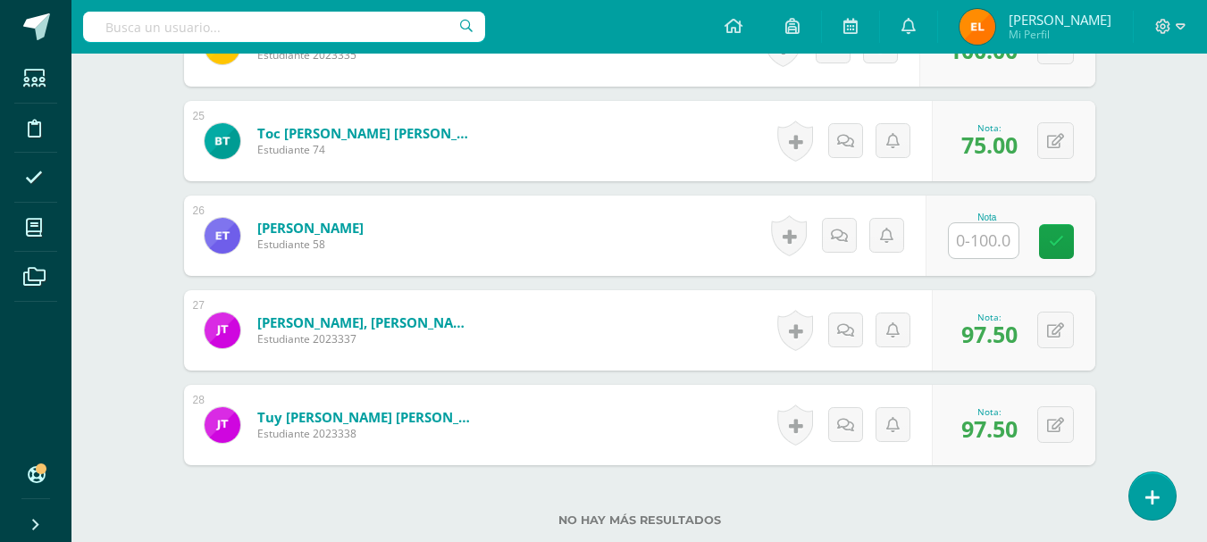
scroll to position [2793, 0]
click at [969, 240] on input "text" at bounding box center [984, 240] width 70 height 35
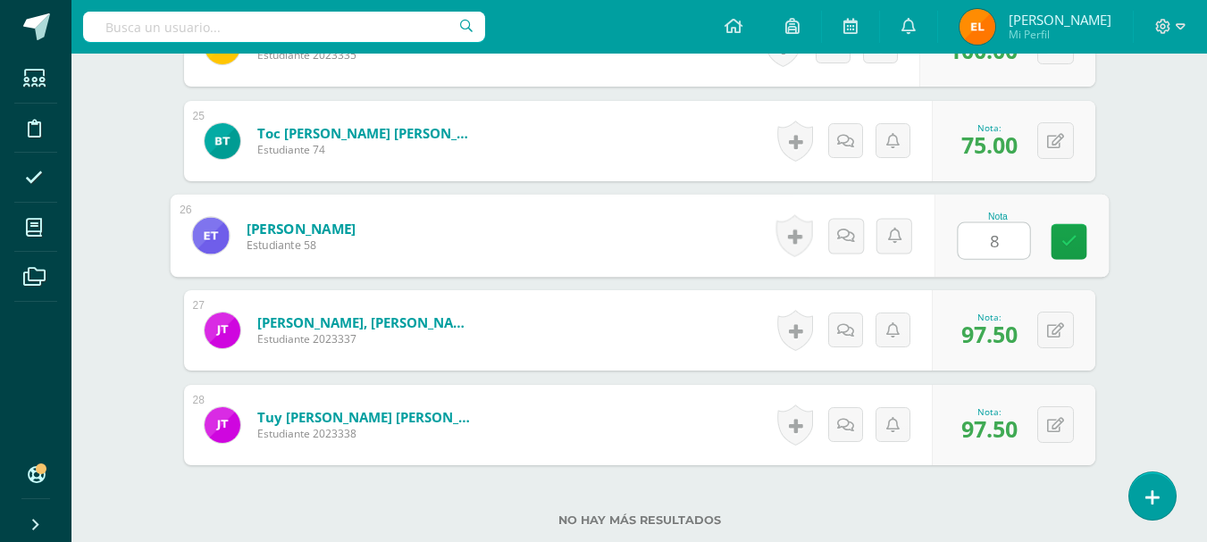
type input "80"
click at [1068, 247] on icon at bounding box center [1069, 241] width 16 height 15
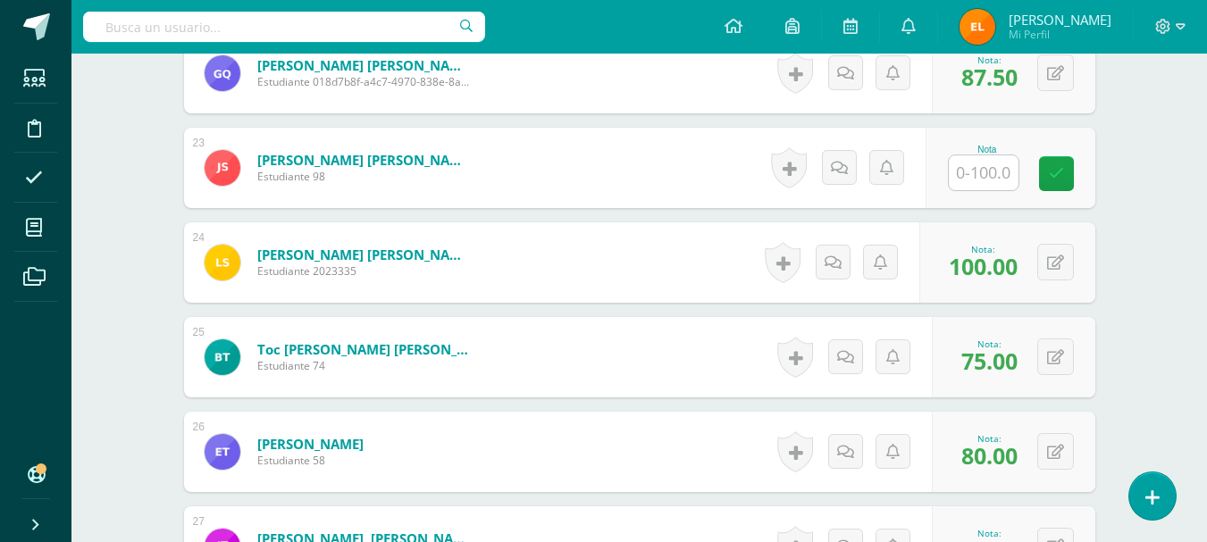
scroll to position [2486, 0]
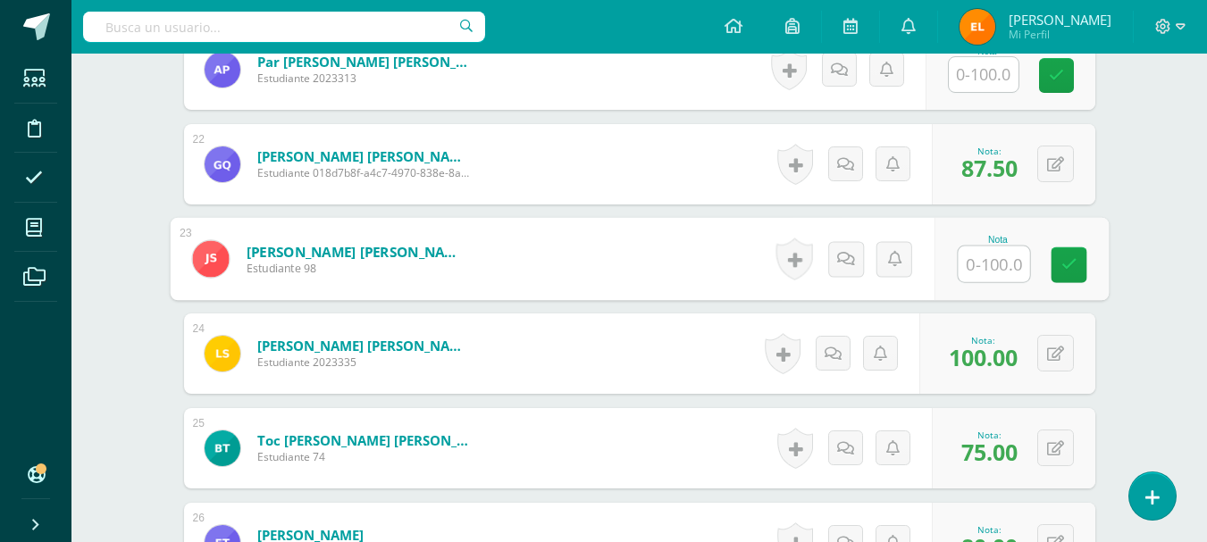
click at [976, 263] on input "text" at bounding box center [993, 265] width 71 height 36
type input "70"
click at [1066, 278] on link at bounding box center [1069, 265] width 36 height 36
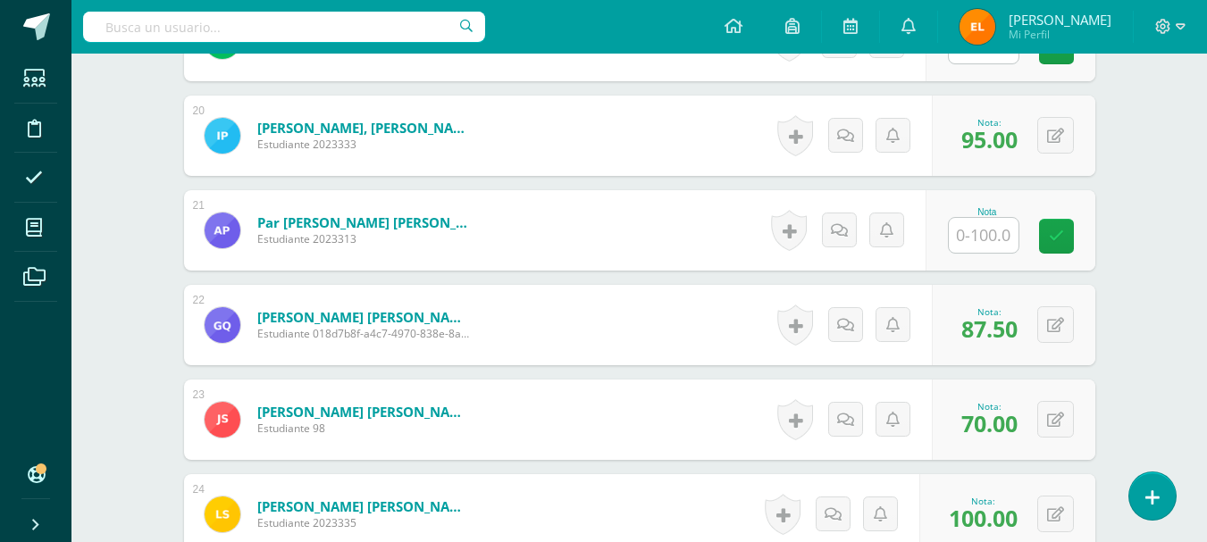
scroll to position [2324, 0]
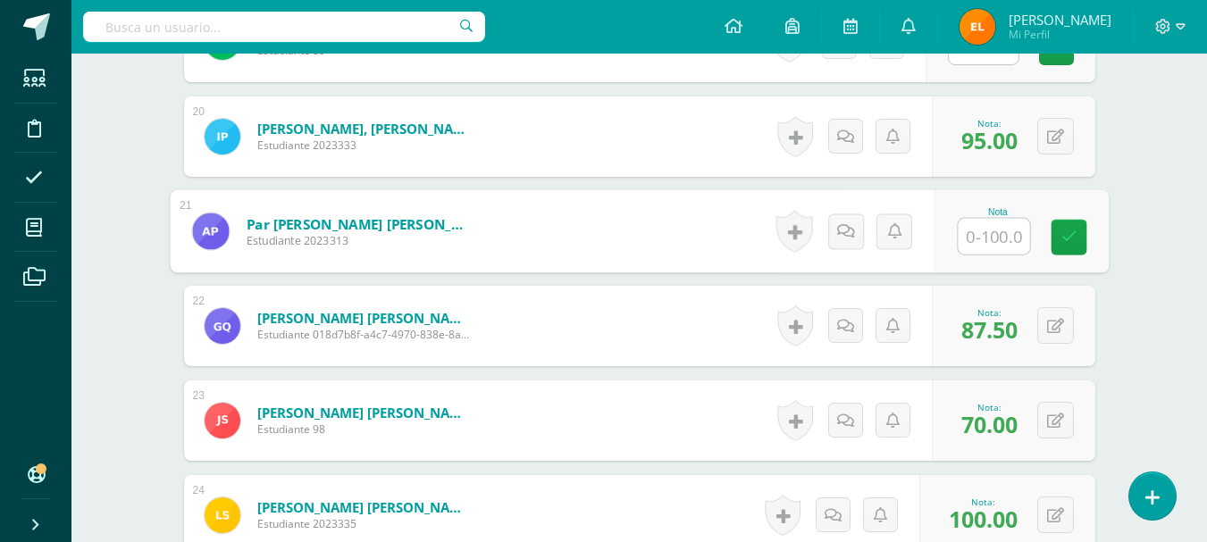
click at [978, 242] on input "text" at bounding box center [993, 237] width 71 height 36
type input "67.5"
click at [1072, 222] on link at bounding box center [1069, 238] width 36 height 36
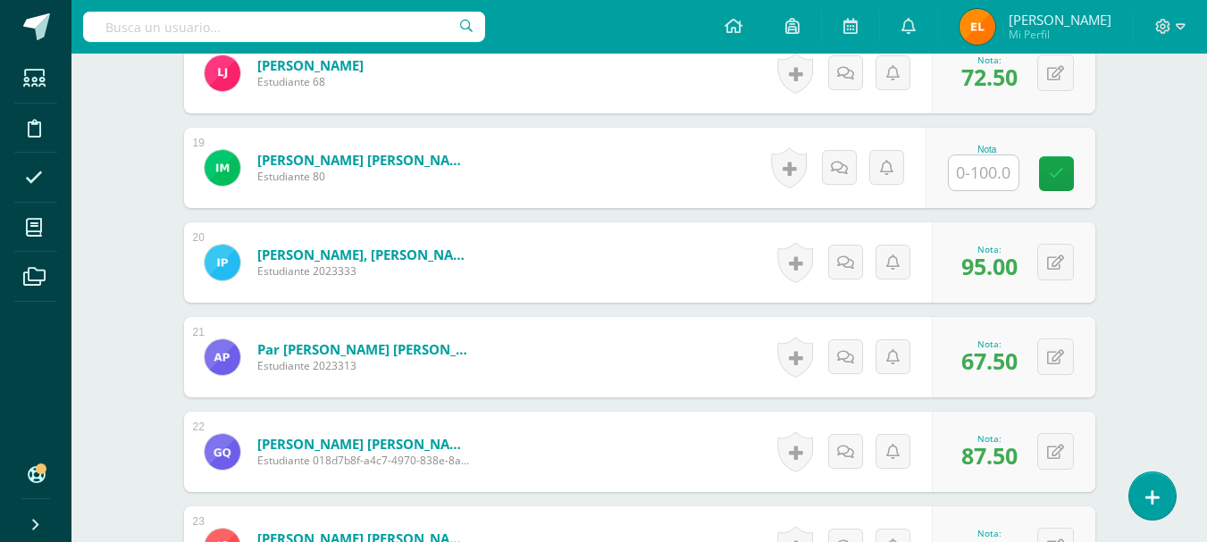
scroll to position [2197, 0]
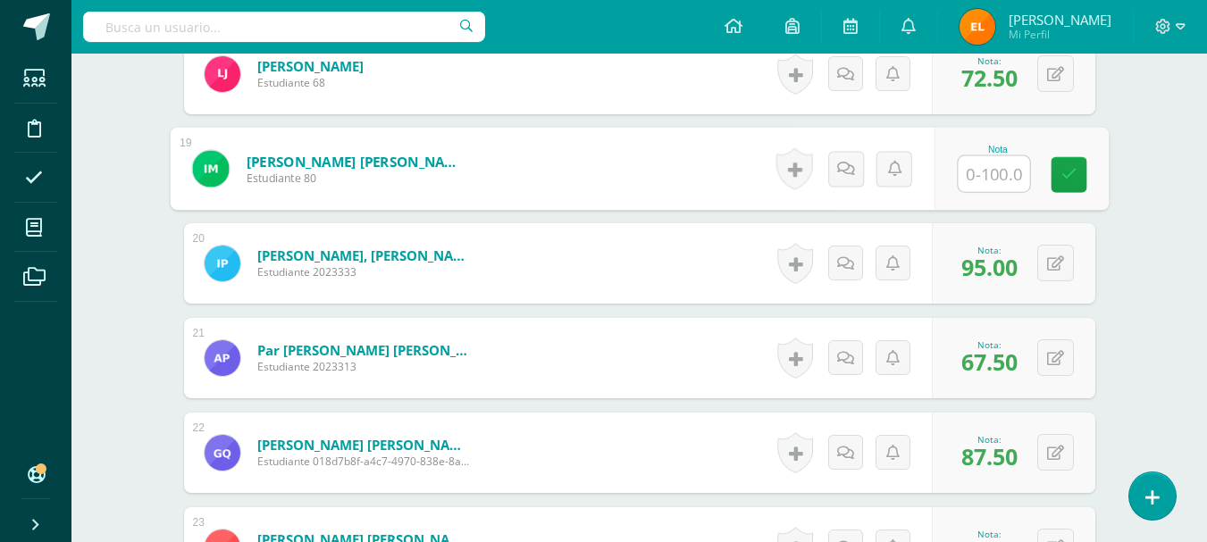
click at [978, 180] on input "text" at bounding box center [993, 174] width 71 height 36
type input "55"
click at [1066, 175] on icon at bounding box center [1069, 174] width 16 height 15
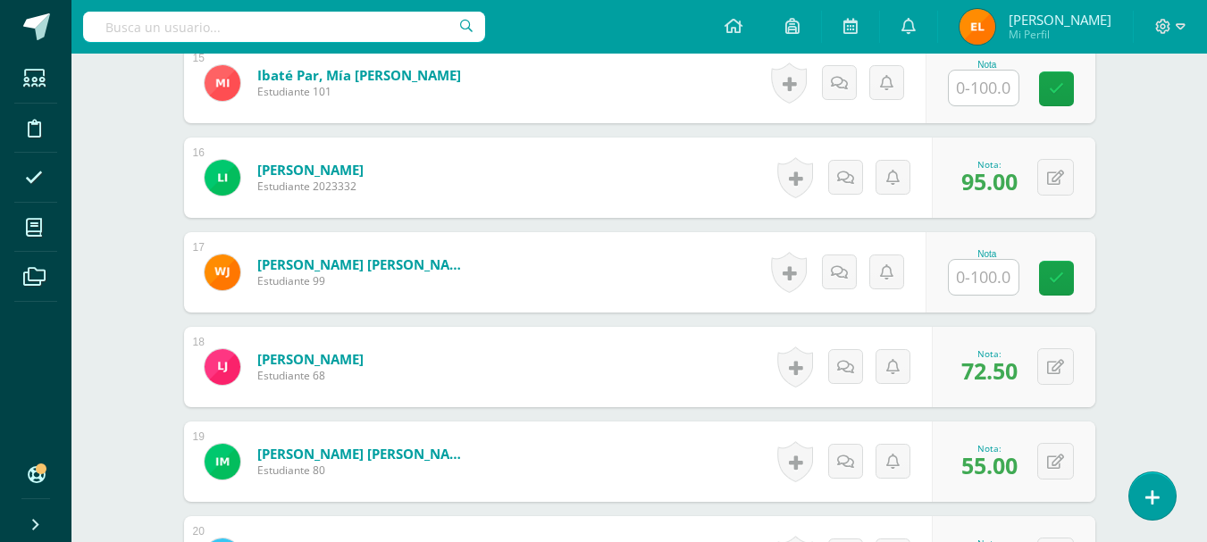
scroll to position [1903, 0]
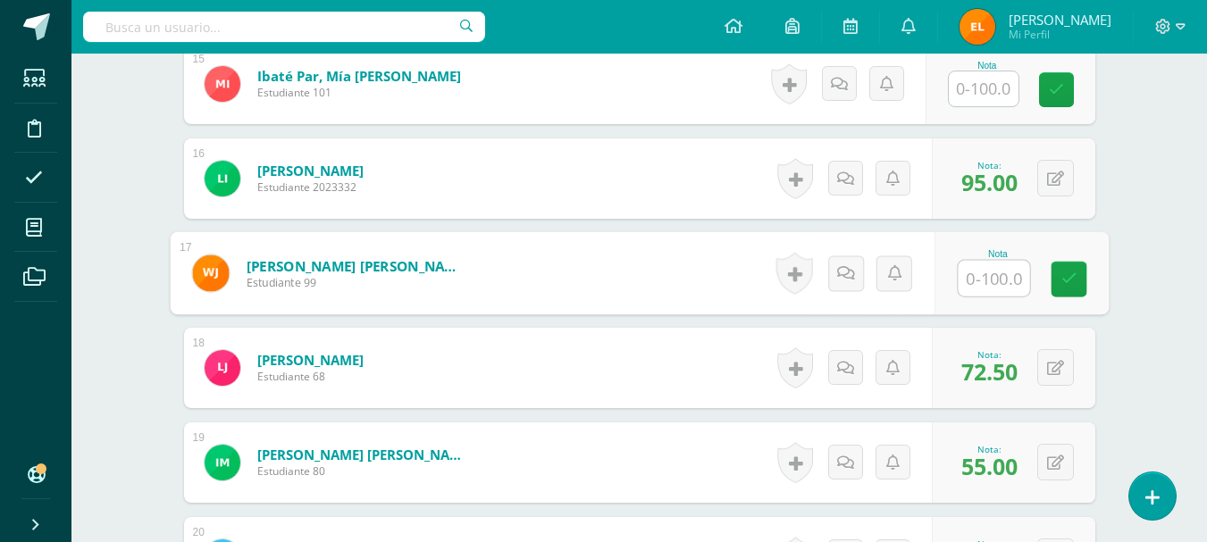
click at [977, 276] on input "text" at bounding box center [993, 279] width 71 height 36
type input "70"
click at [1068, 288] on link at bounding box center [1069, 280] width 36 height 36
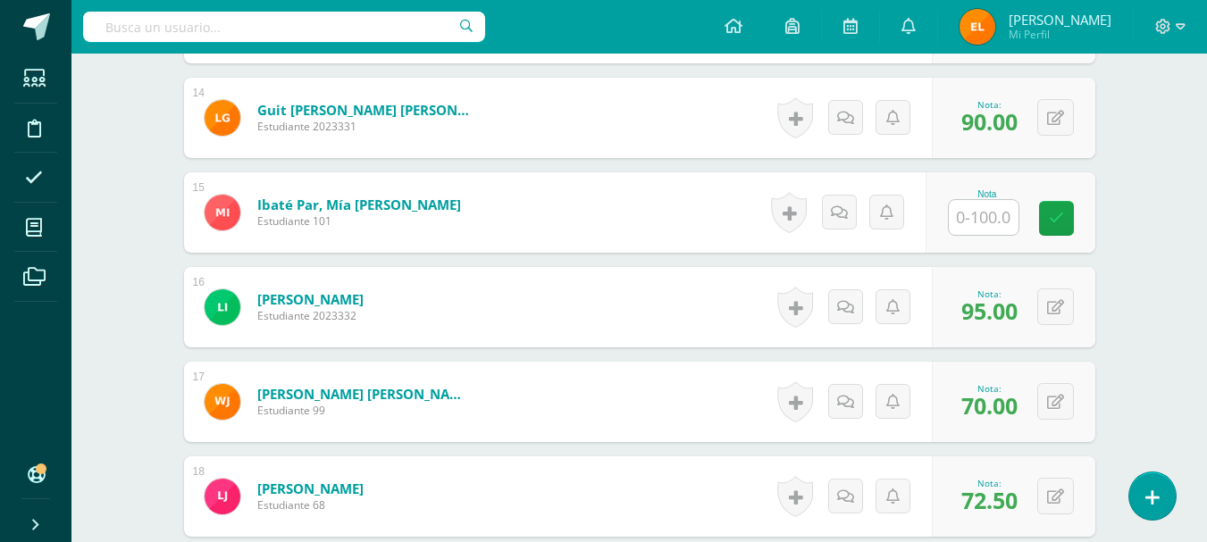
scroll to position [1774, 0]
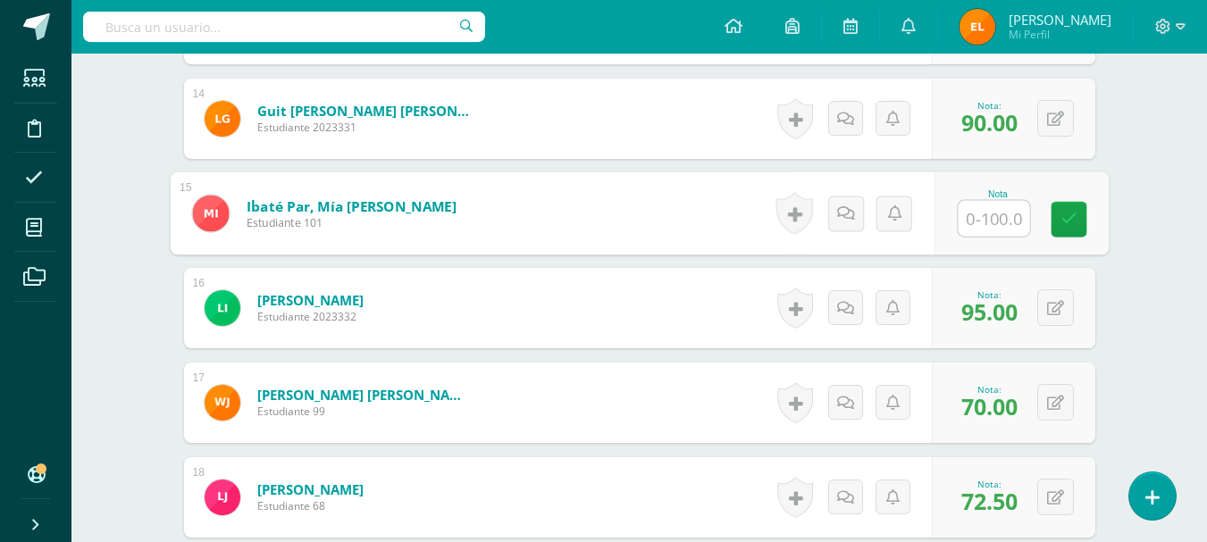
click at [994, 221] on input "text" at bounding box center [993, 219] width 71 height 36
type input "85"
click at [1061, 224] on icon at bounding box center [1069, 219] width 16 height 15
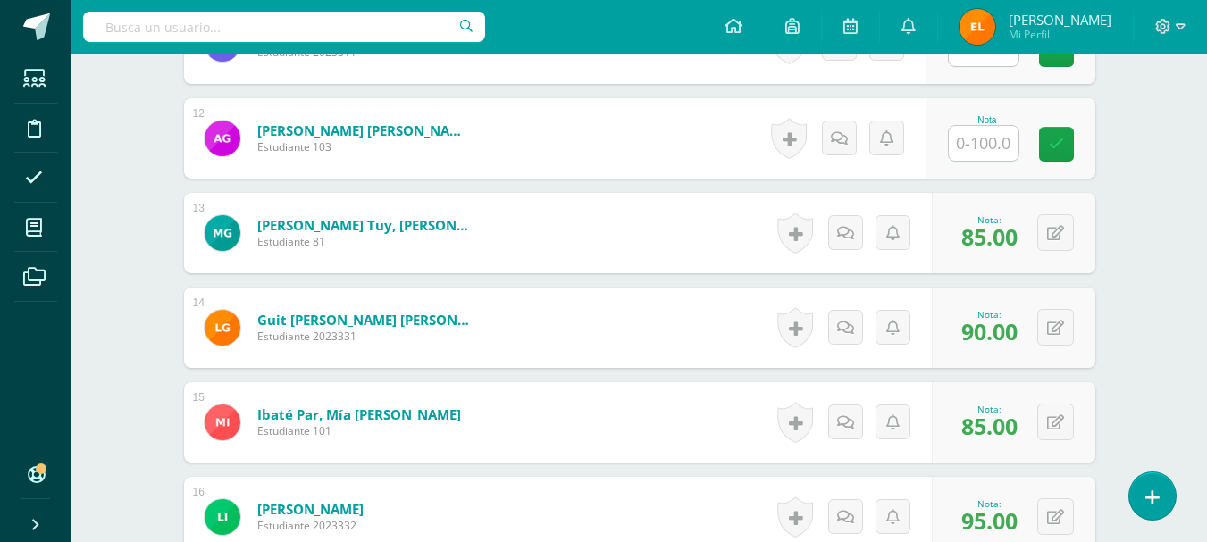
scroll to position [1563, 0]
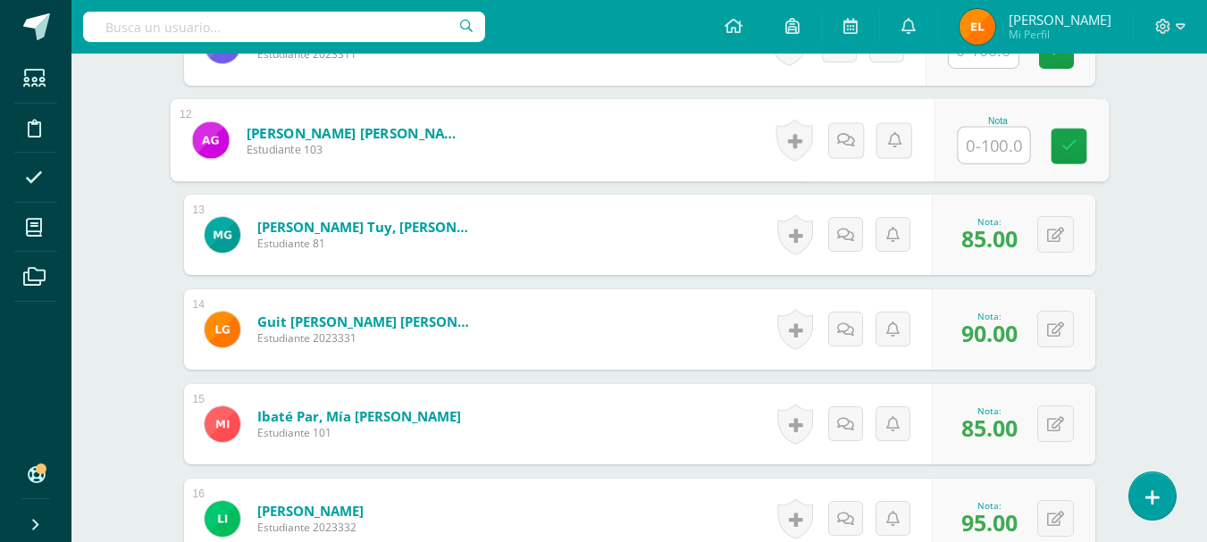
click at [976, 150] on input "text" at bounding box center [993, 146] width 71 height 36
type input "62.5"
click at [1054, 141] on link at bounding box center [1069, 147] width 36 height 36
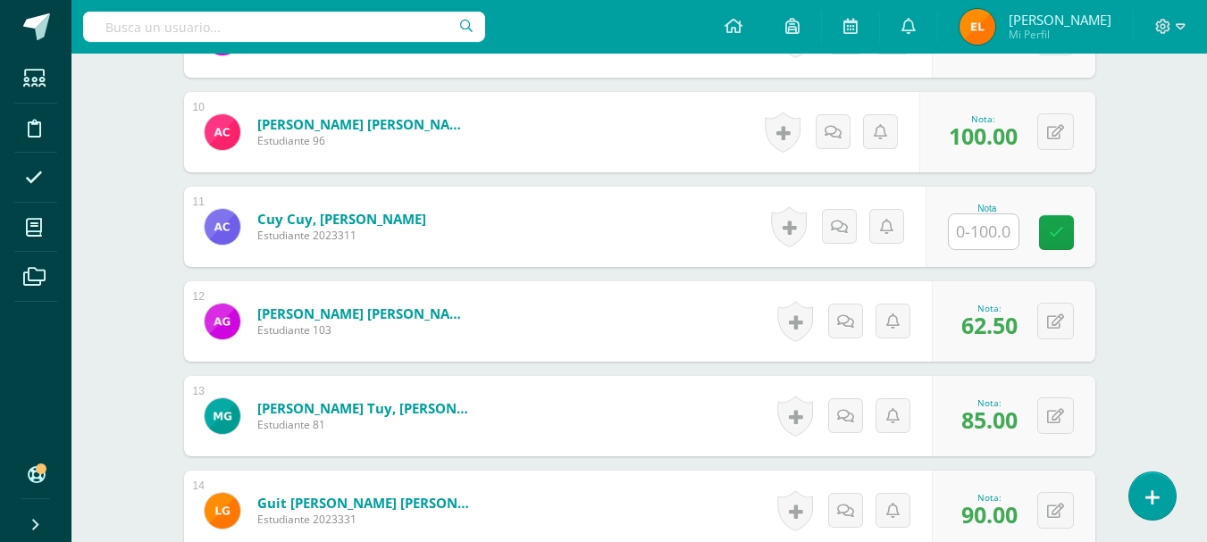
scroll to position [1380, 0]
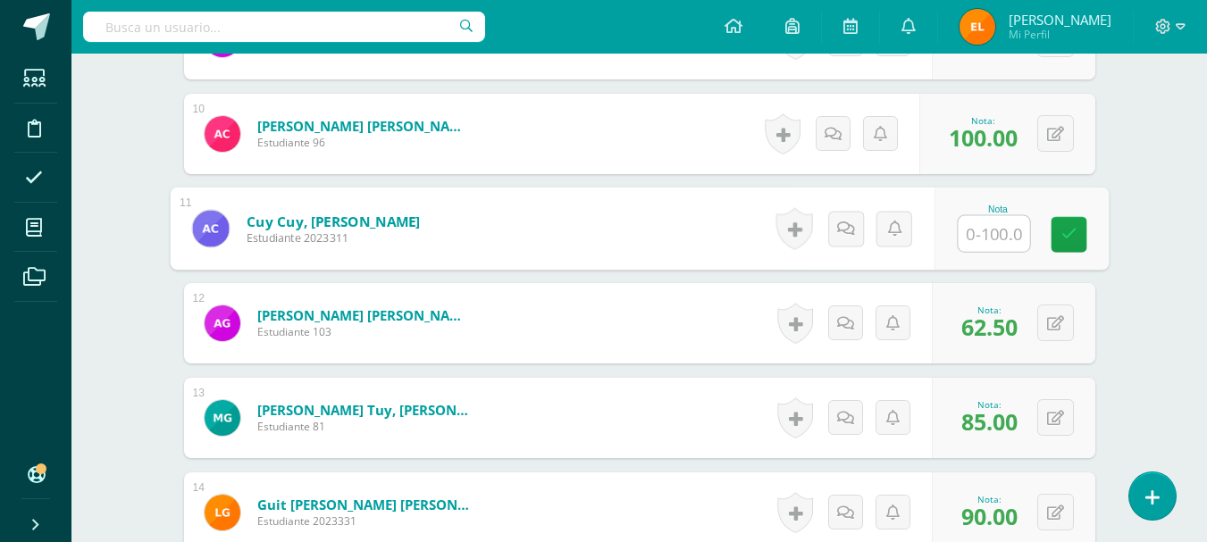
click at [984, 237] on input "text" at bounding box center [993, 234] width 71 height 36
type input "65"
click at [1070, 247] on link at bounding box center [1069, 235] width 36 height 36
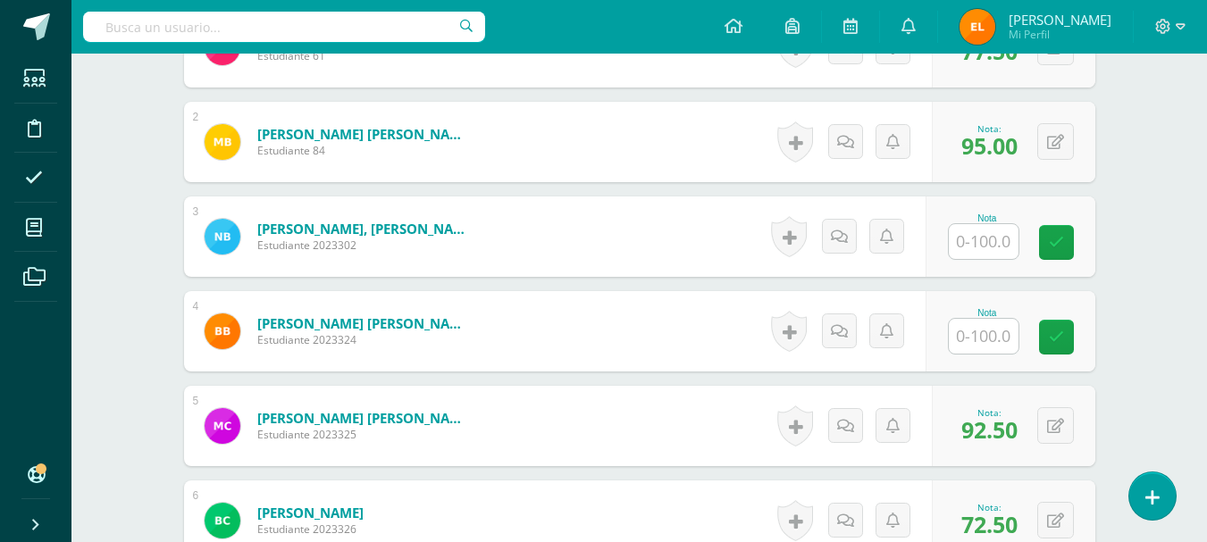
scroll to position [611, 0]
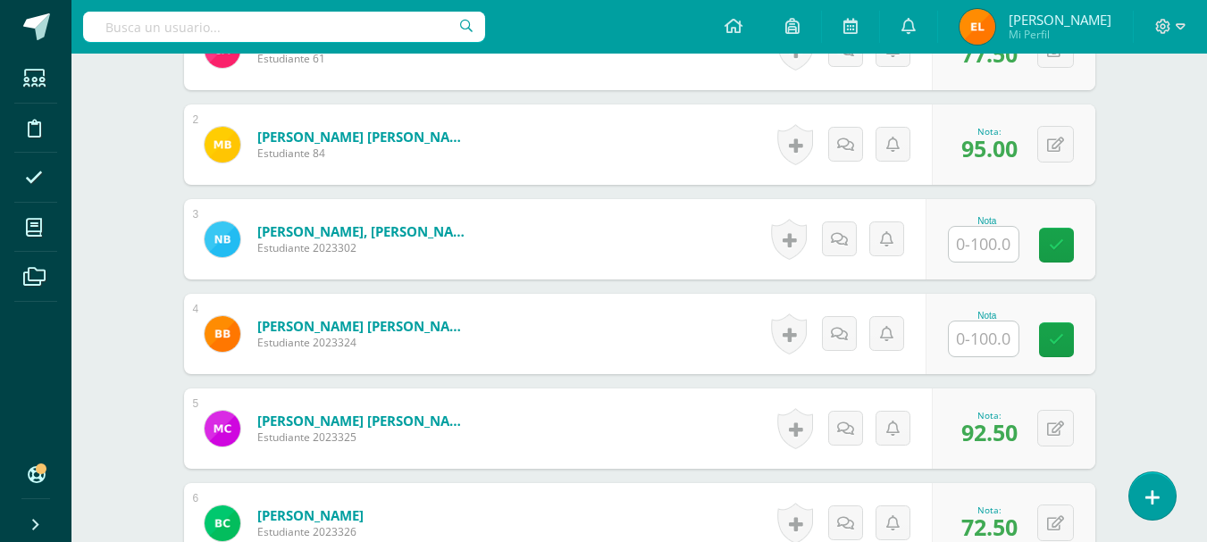
click at [974, 343] on input "text" at bounding box center [984, 339] width 70 height 35
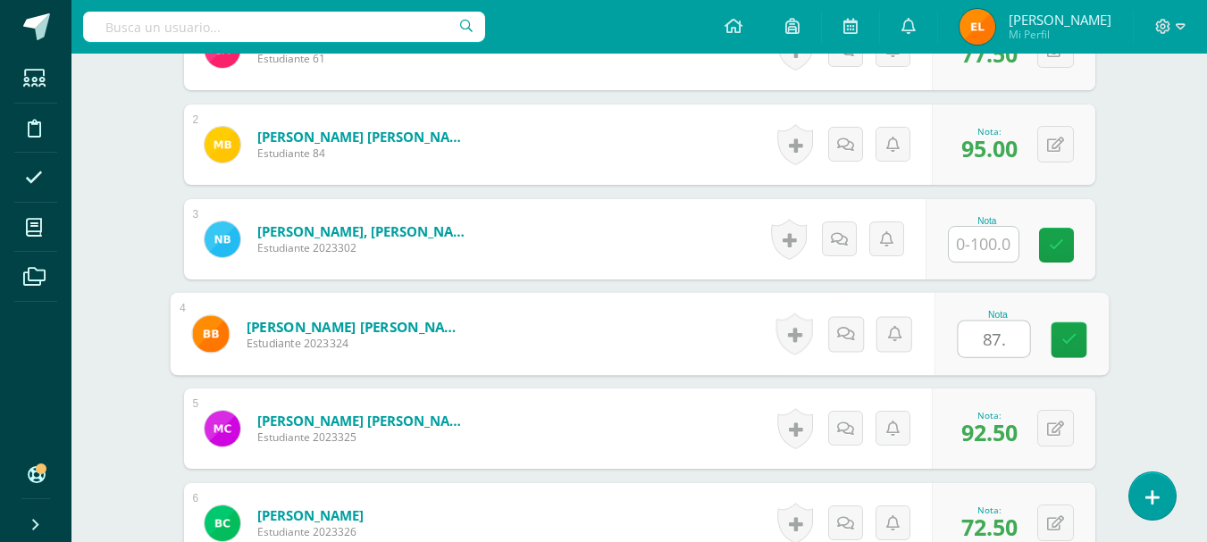
type input "87.5"
click at [1074, 340] on icon at bounding box center [1069, 339] width 16 height 15
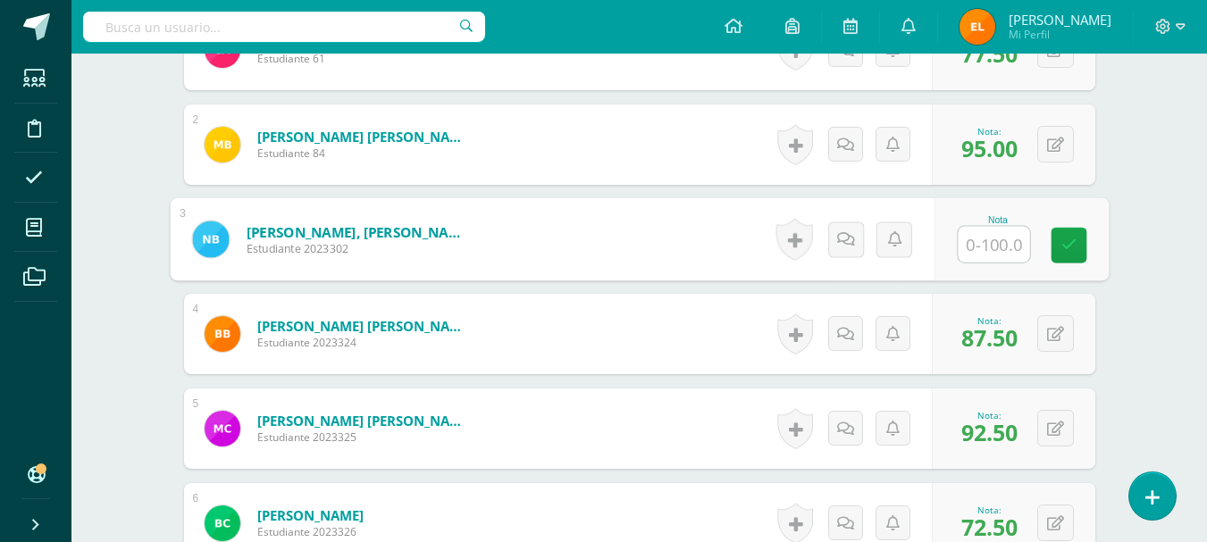
click at [980, 241] on input "text" at bounding box center [993, 245] width 71 height 36
type input "80"
click at [1062, 239] on icon at bounding box center [1069, 245] width 16 height 15
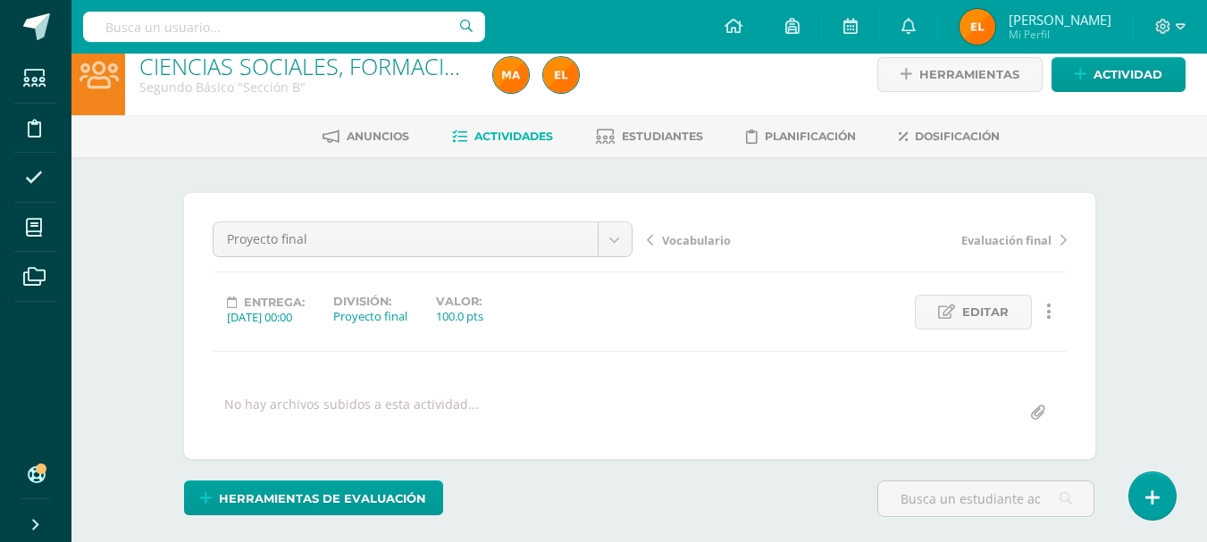
scroll to position [0, 0]
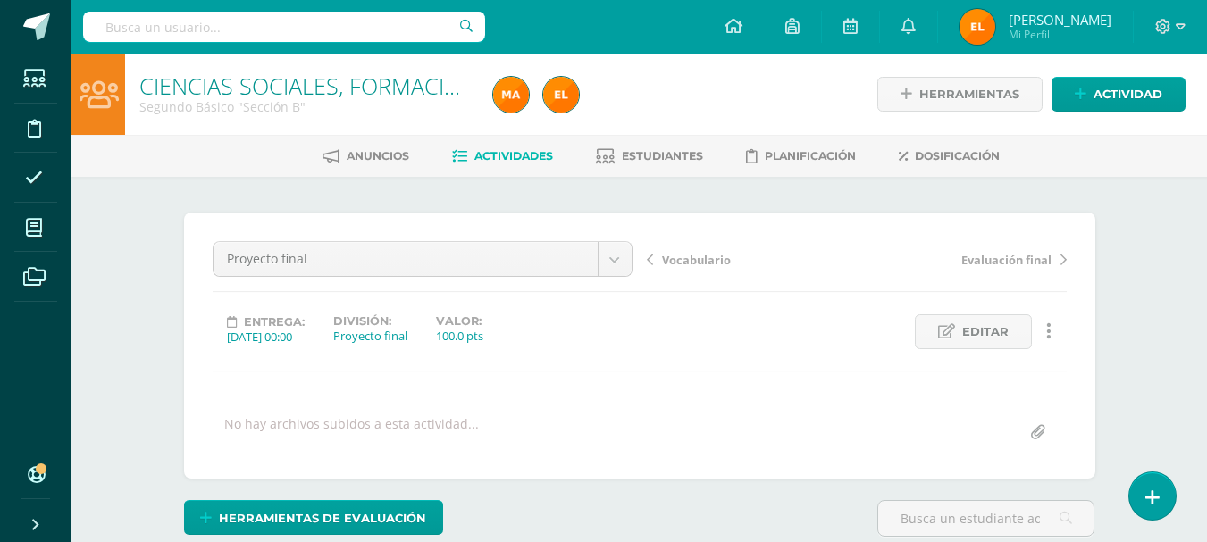
click at [241, 21] on input "text" at bounding box center [284, 27] width 402 height 30
click at [655, 153] on span "Estudiantes" at bounding box center [662, 155] width 81 height 13
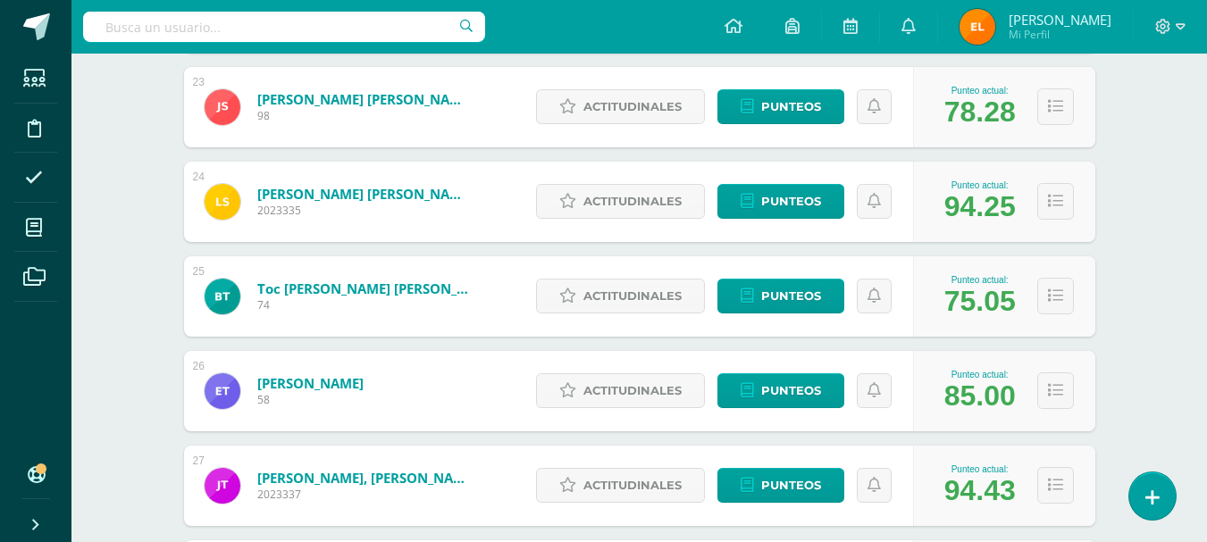
scroll to position [2403, 0]
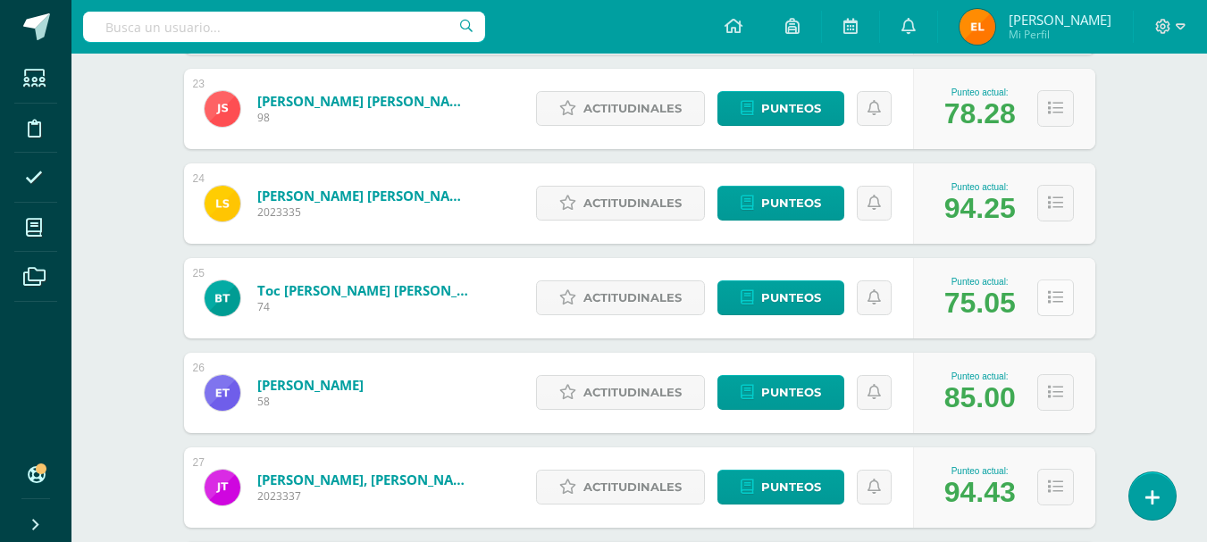
click at [1058, 303] on icon at bounding box center [1055, 297] width 15 height 15
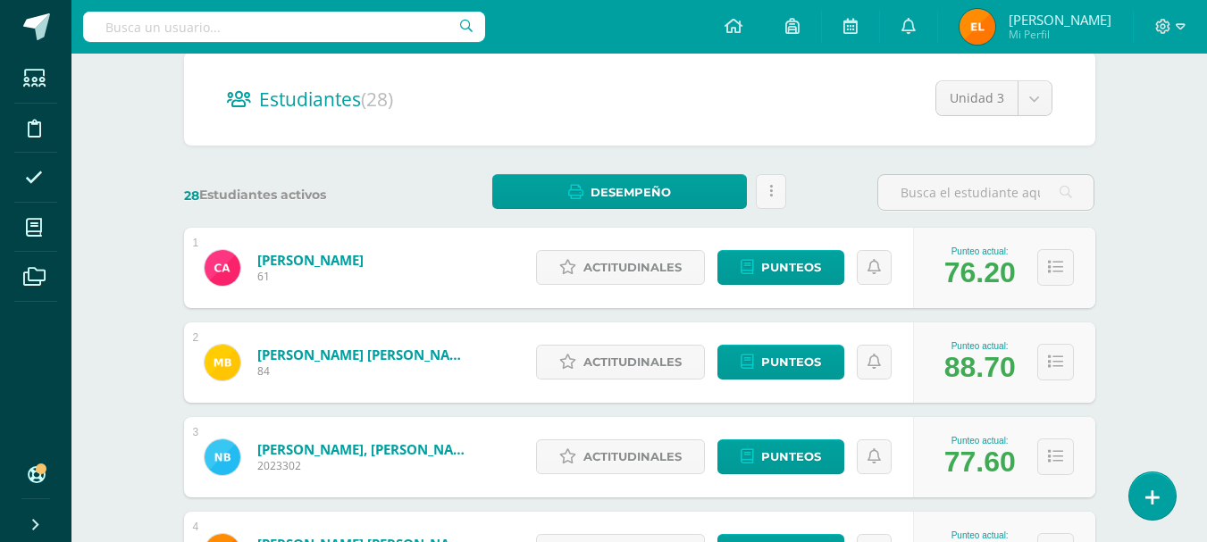
scroll to position [0, 0]
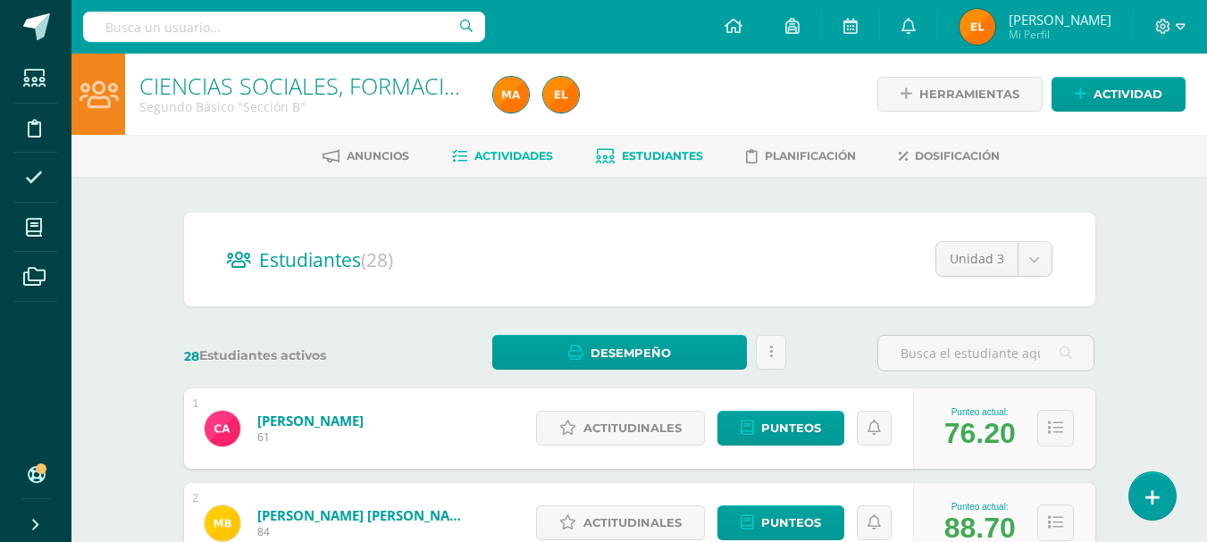
click at [492, 150] on span "Actividades" at bounding box center [513, 155] width 79 height 13
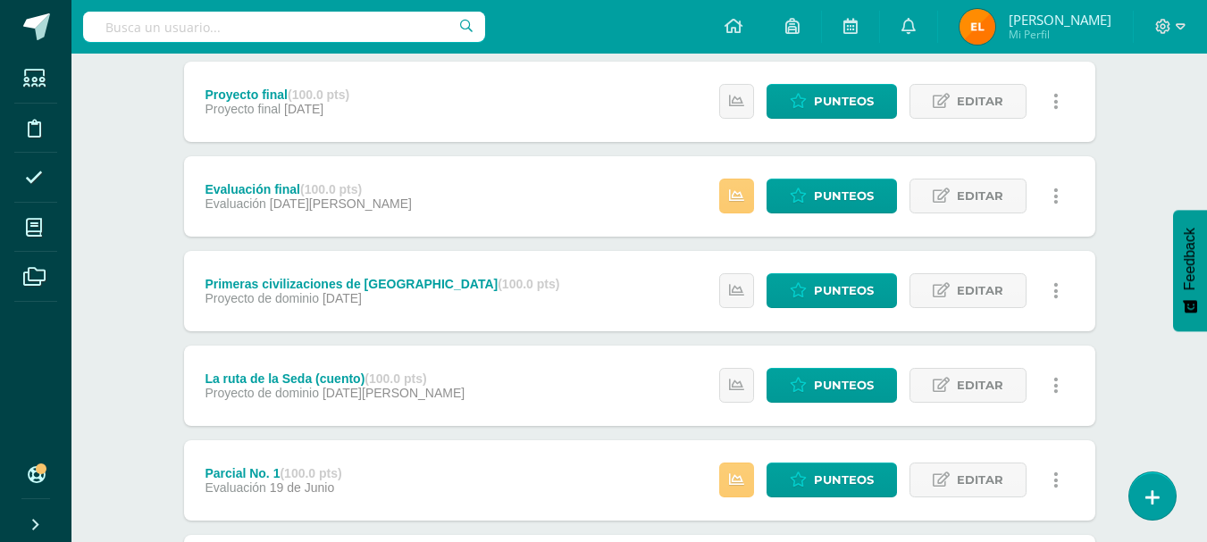
scroll to position [331, 0]
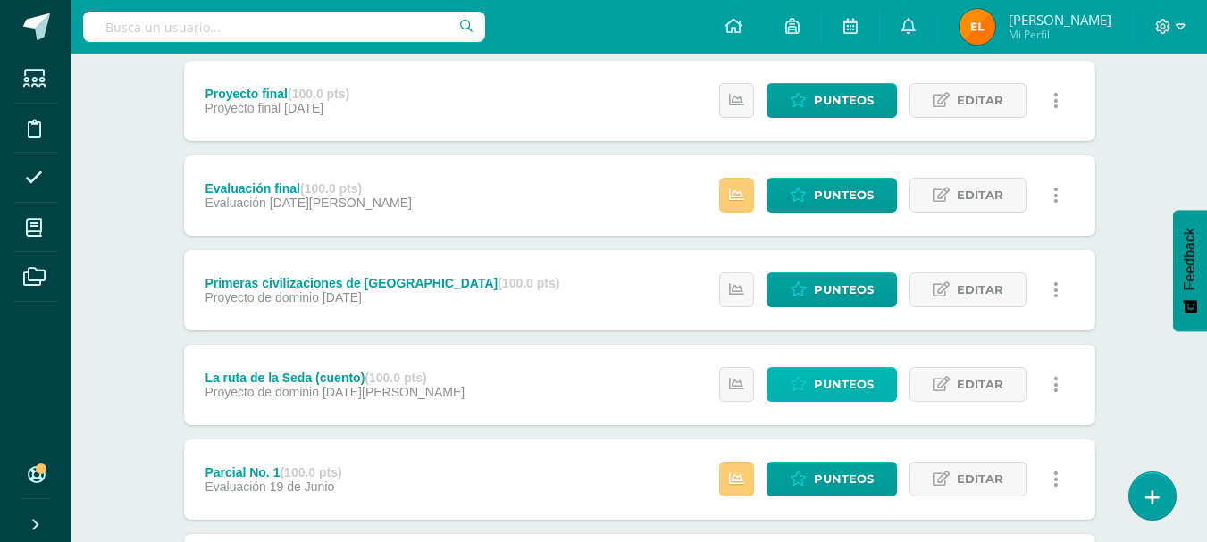
click at [840, 384] on span "Punteos" at bounding box center [844, 384] width 60 height 33
